Goal: Information Seeking & Learning: Check status

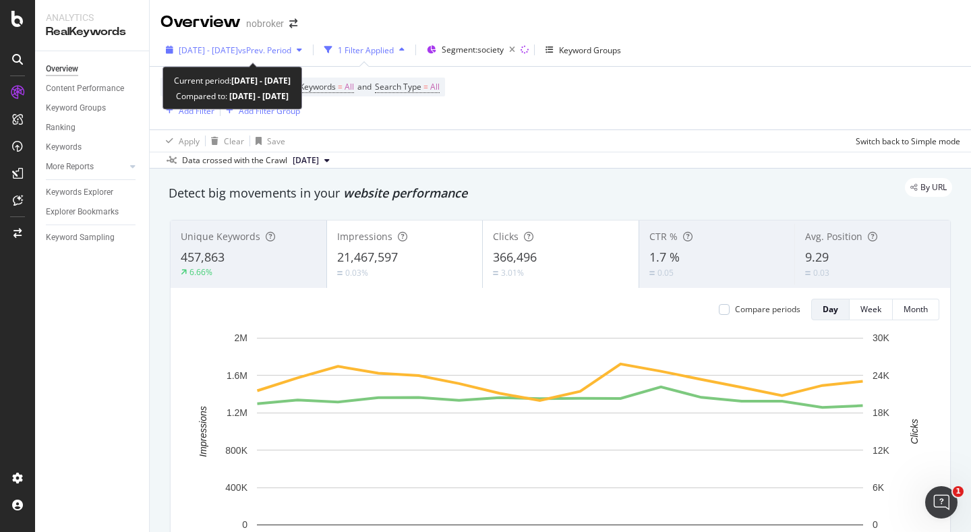
click at [215, 53] on span "[DATE] - [DATE]" at bounding box center [208, 50] width 59 height 11
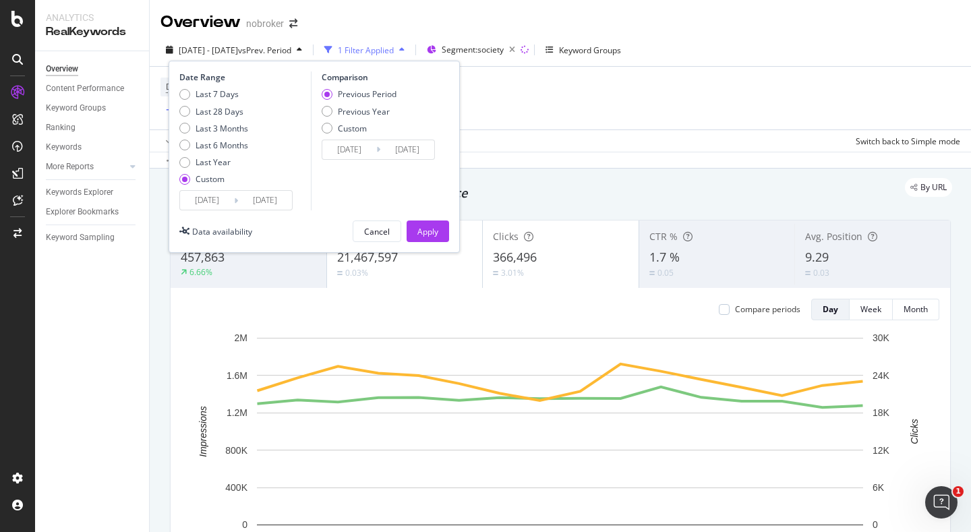
click at [212, 202] on input "[DATE]" at bounding box center [207, 200] width 54 height 19
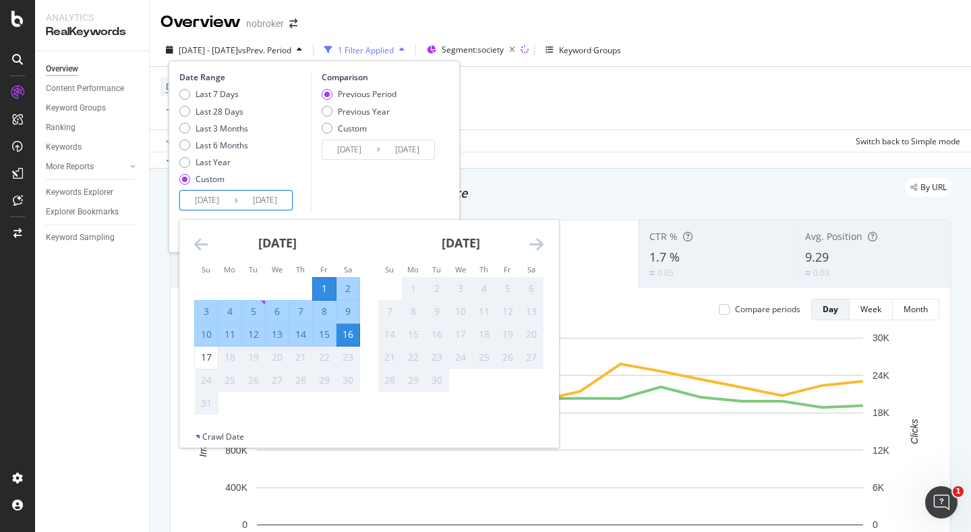
click at [320, 289] on div "1" at bounding box center [324, 288] width 23 height 13
click at [215, 360] on div "17" at bounding box center [206, 357] width 23 height 13
type input "[DATE]"
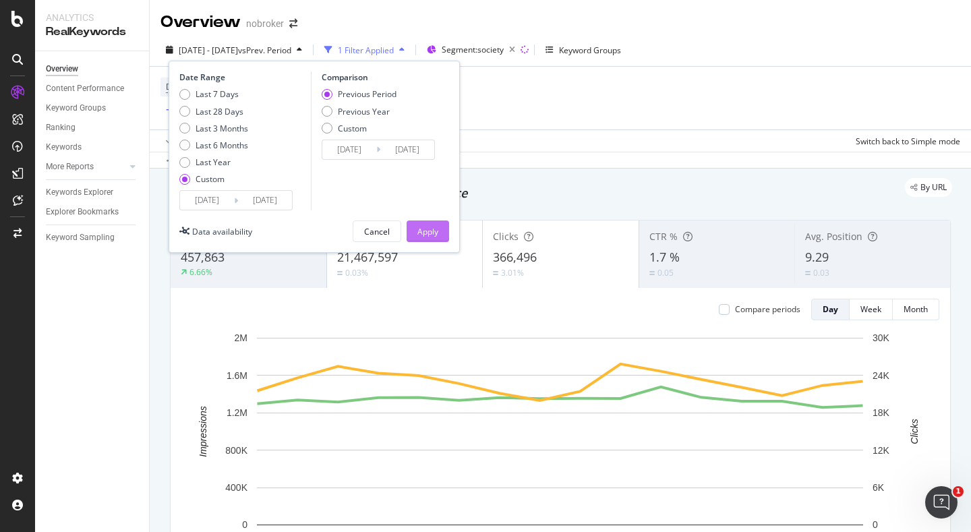
click at [422, 229] on div "Apply" at bounding box center [427, 231] width 21 height 11
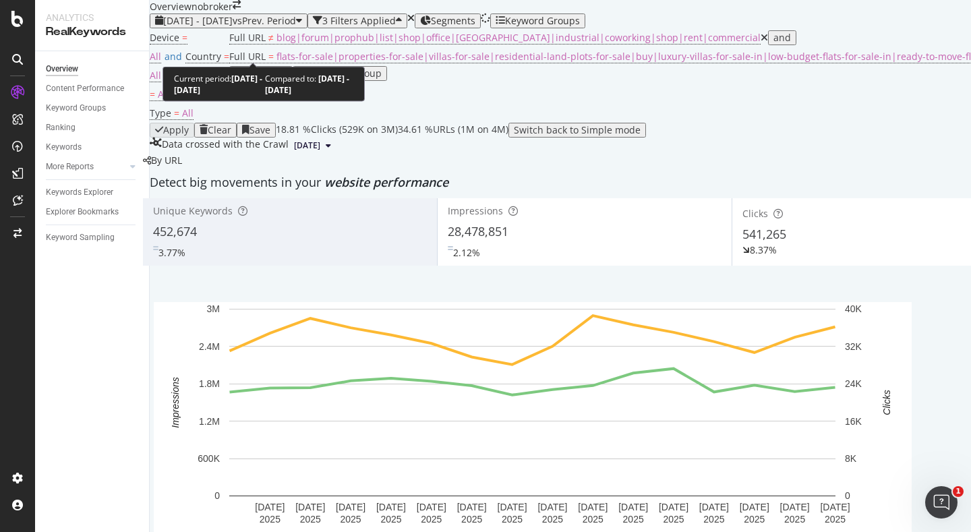
click at [278, 26] on div "[DATE] - [DATE] vs Prev. Period" at bounding box center [228, 21] width 147 height 11
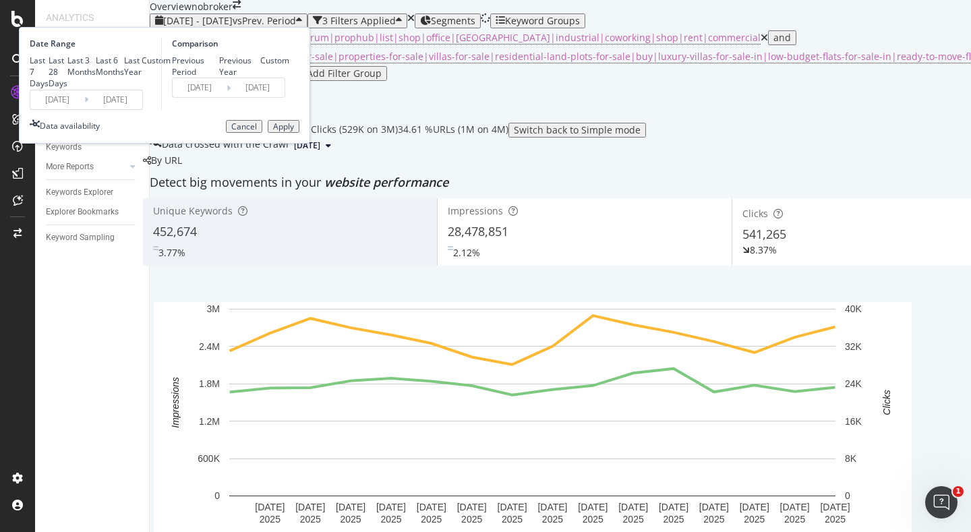
click at [187, 144] on div "Date Range Last 7 Days Last 28 Days Last 3 Months Last 6 Months Last Year Custo…" at bounding box center [164, 85] width 291 height 117
click at [84, 109] on input "[DATE]" at bounding box center [57, 99] width 54 height 19
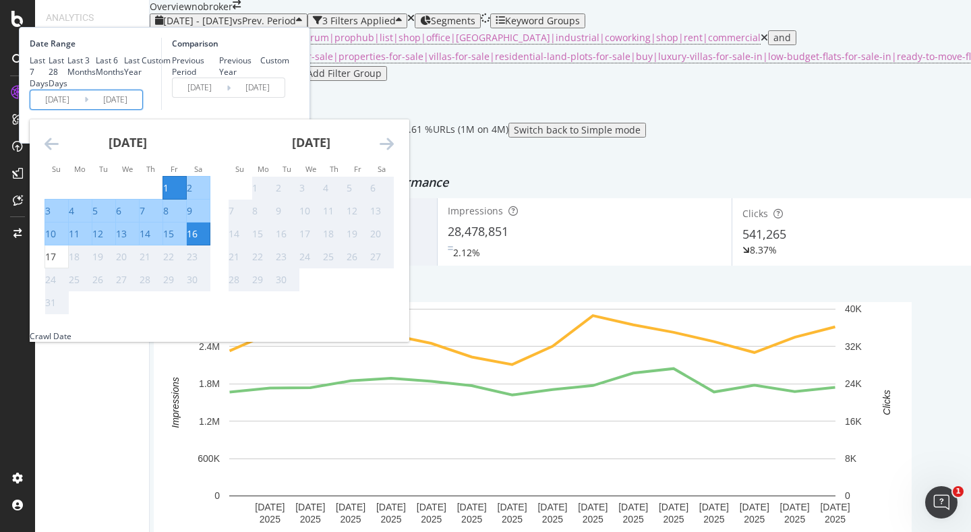
click at [169, 195] on div "1" at bounding box center [165, 187] width 5 height 13
click at [56, 264] on div "17" at bounding box center [50, 256] width 11 height 13
type input "[DATE]"
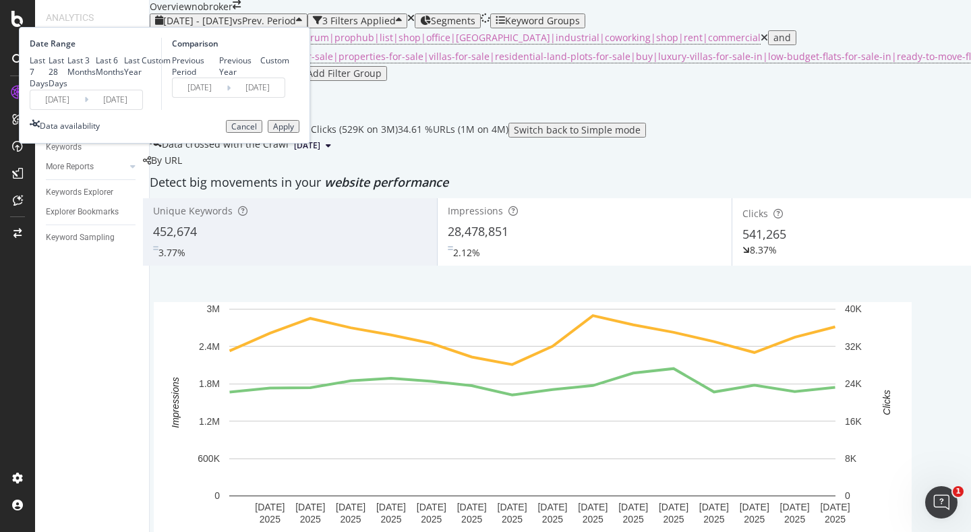
click at [294, 131] on div "Apply" at bounding box center [283, 126] width 21 height 9
